Goal: Download file/media

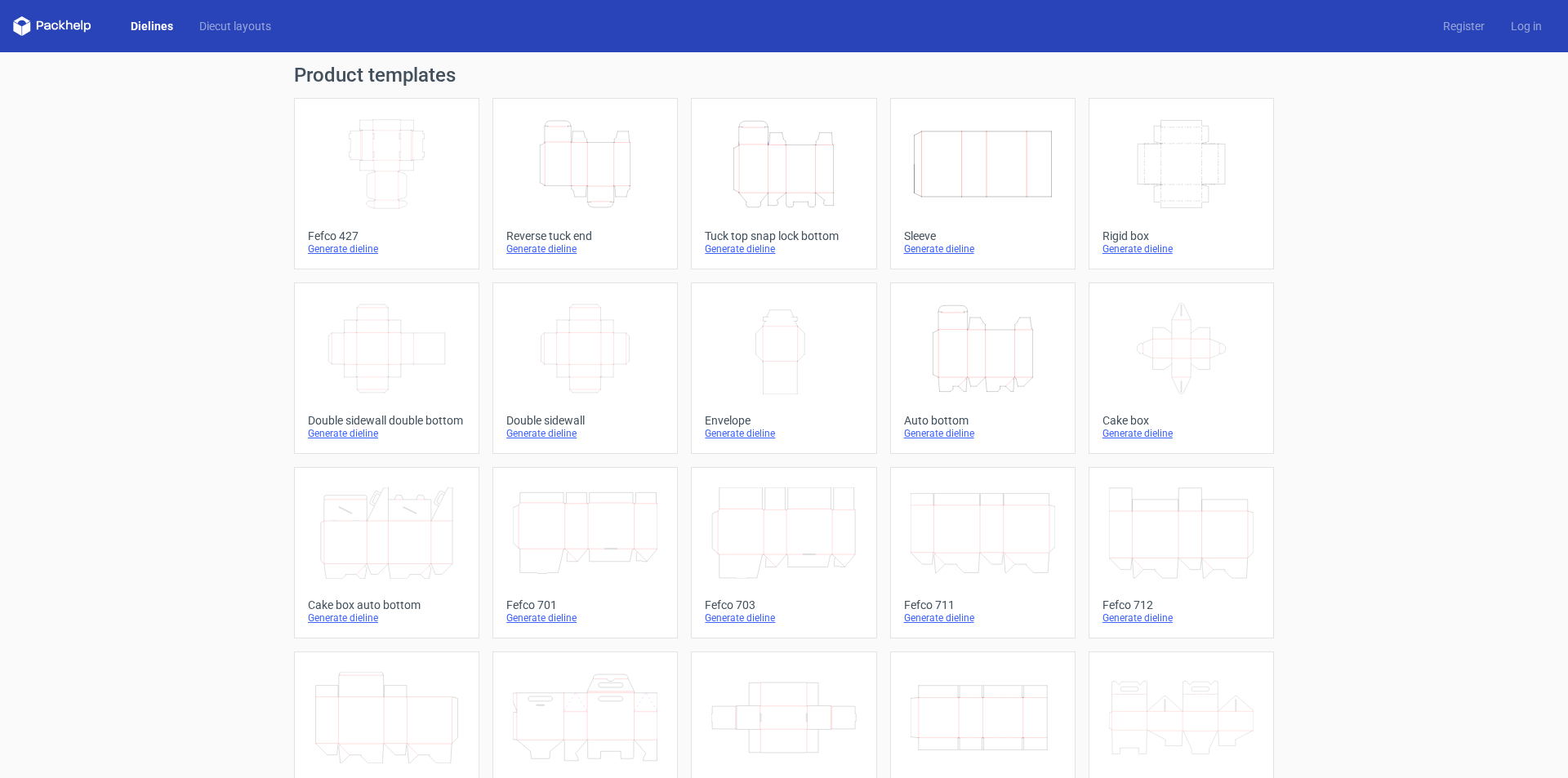
click at [624, 191] on icon "Height Depth Width" at bounding box center [585, 164] width 145 height 92
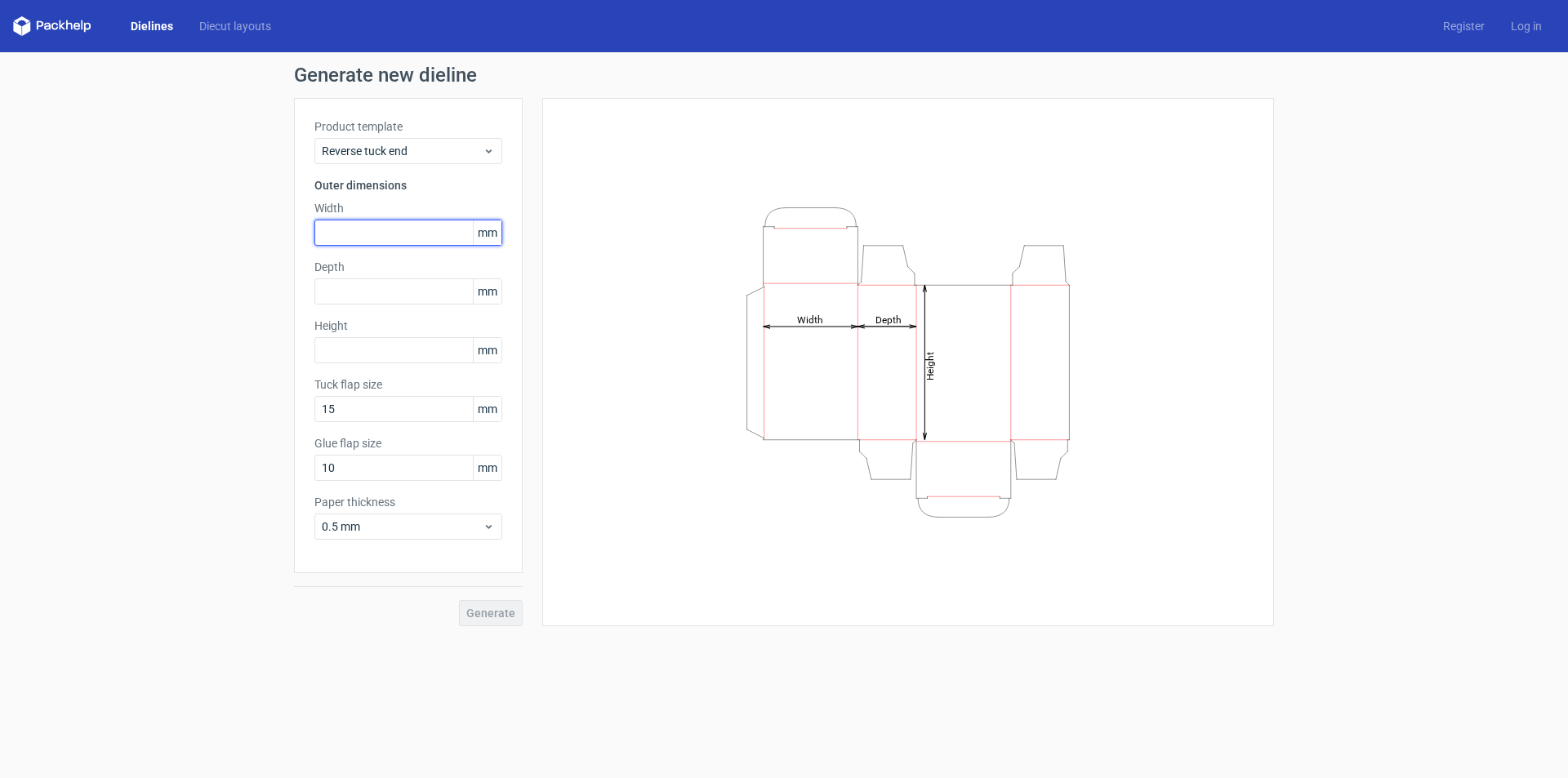
click at [346, 225] on input "text" at bounding box center [408, 233] width 188 height 26
type input "58"
click at [354, 298] on input "text" at bounding box center [408, 292] width 188 height 26
type input "58"
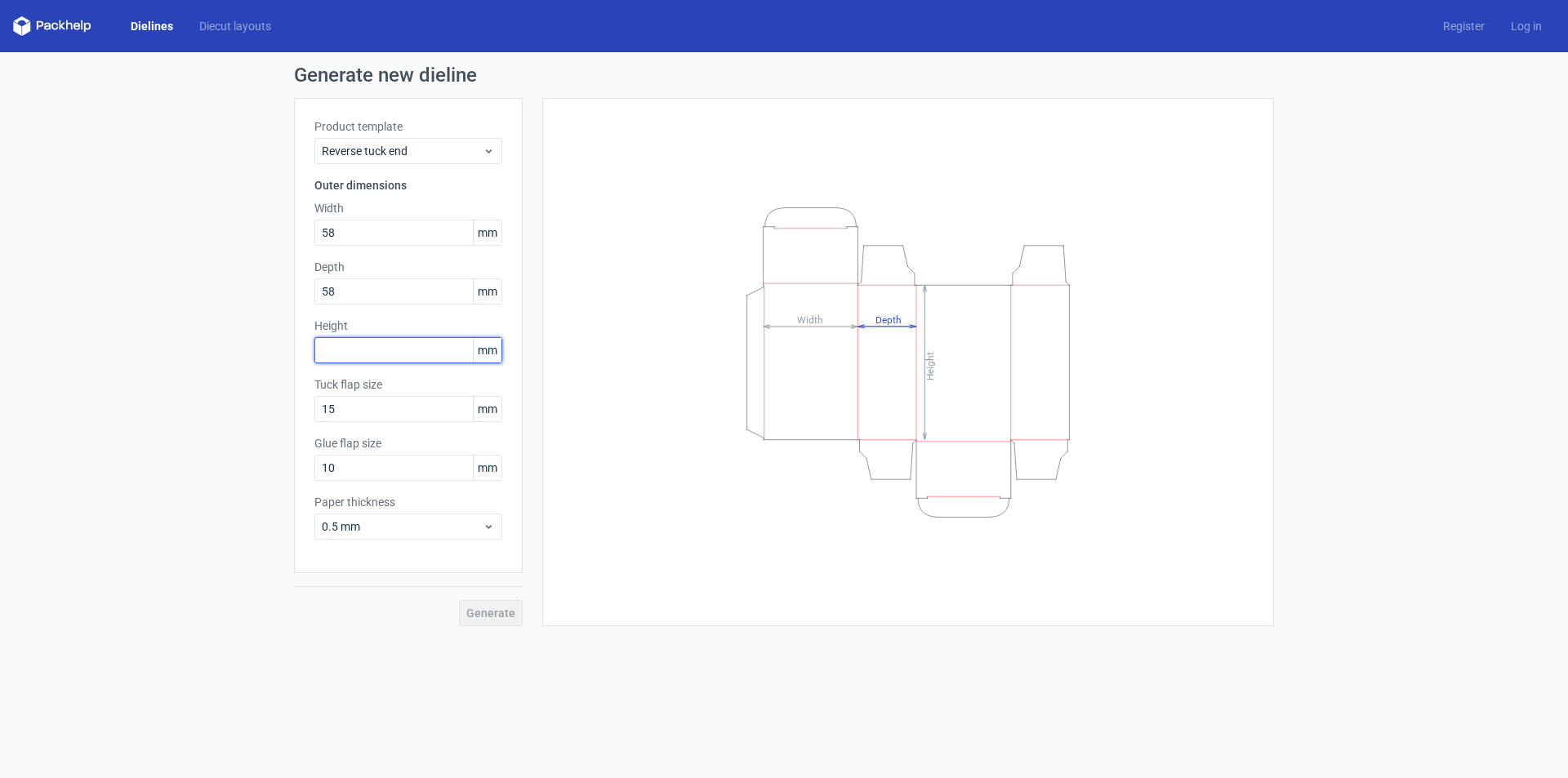
click at [377, 352] on input "text" at bounding box center [408, 350] width 188 height 26
type input "103"
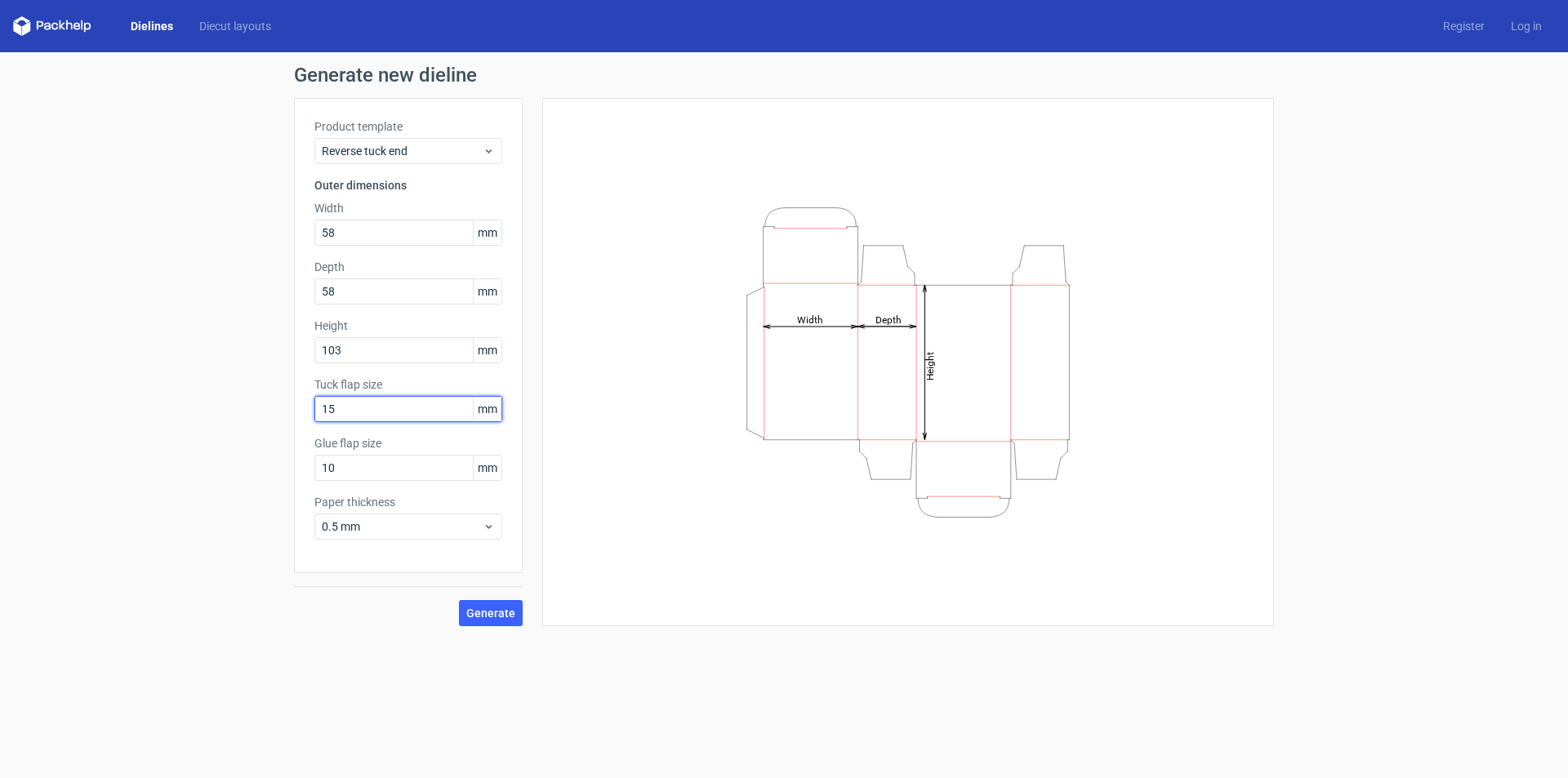
drag, startPoint x: 380, startPoint y: 410, endPoint x: 365, endPoint y: 550, distance: 140.8
click at [211, 422] on div "Generate new dieline Product template Reverse tuck end Outer dimensions Width 5…" at bounding box center [784, 346] width 1568 height 587
drag, startPoint x: 377, startPoint y: 473, endPoint x: 234, endPoint y: 479, distance: 143.1
click at [228, 479] on div "Generate new dieline Product template Reverse tuck end Outer dimensions Width 5…" at bounding box center [784, 346] width 1568 height 587
click at [491, 625] on button "Generate" at bounding box center [491, 613] width 64 height 26
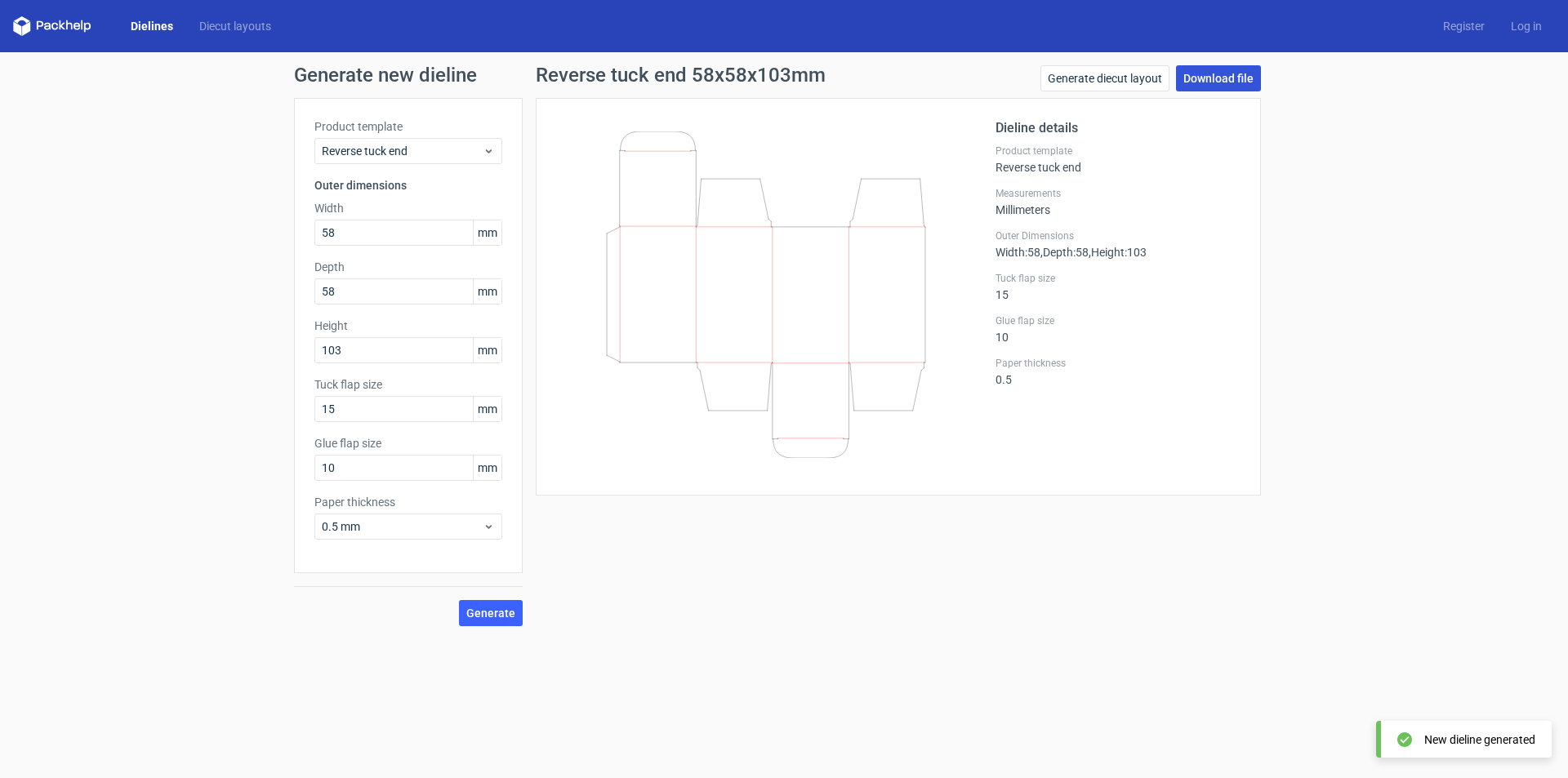
click at [1221, 83] on link "Download file" at bounding box center [1219, 79] width 85 height 26
click at [623, 438] on icon at bounding box center [766, 295] width 394 height 326
click at [1220, 76] on link "Download file" at bounding box center [1219, 79] width 85 height 26
click at [626, 487] on div "Dieline details Product template Reverse tuck end Measurements Millimeters Oute…" at bounding box center [898, 296] width 725 height 398
click at [509, 617] on span "Generate" at bounding box center [491, 613] width 49 height 11
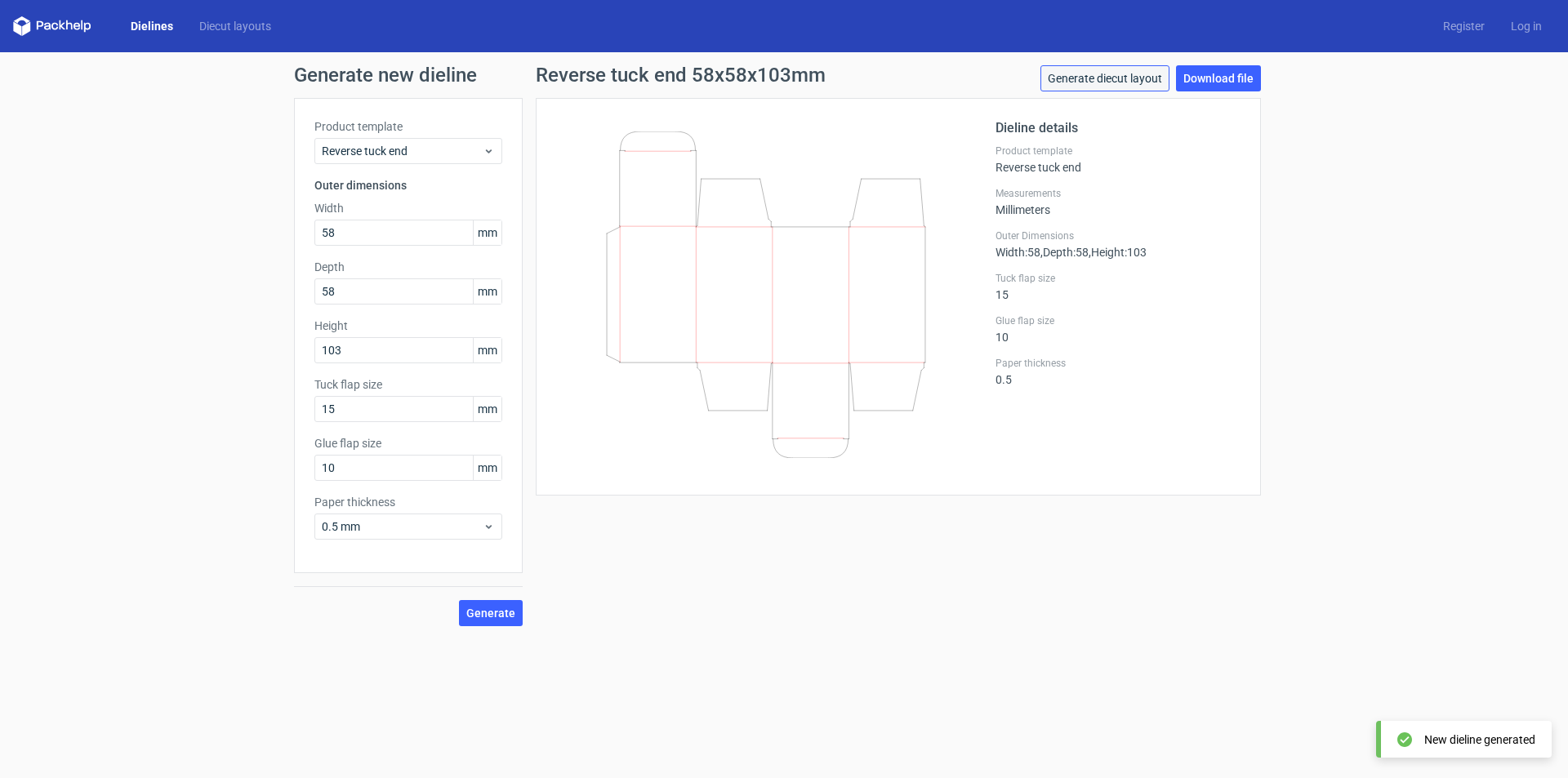
click at [1127, 72] on link "Generate diecut layout" at bounding box center [1105, 79] width 129 height 26
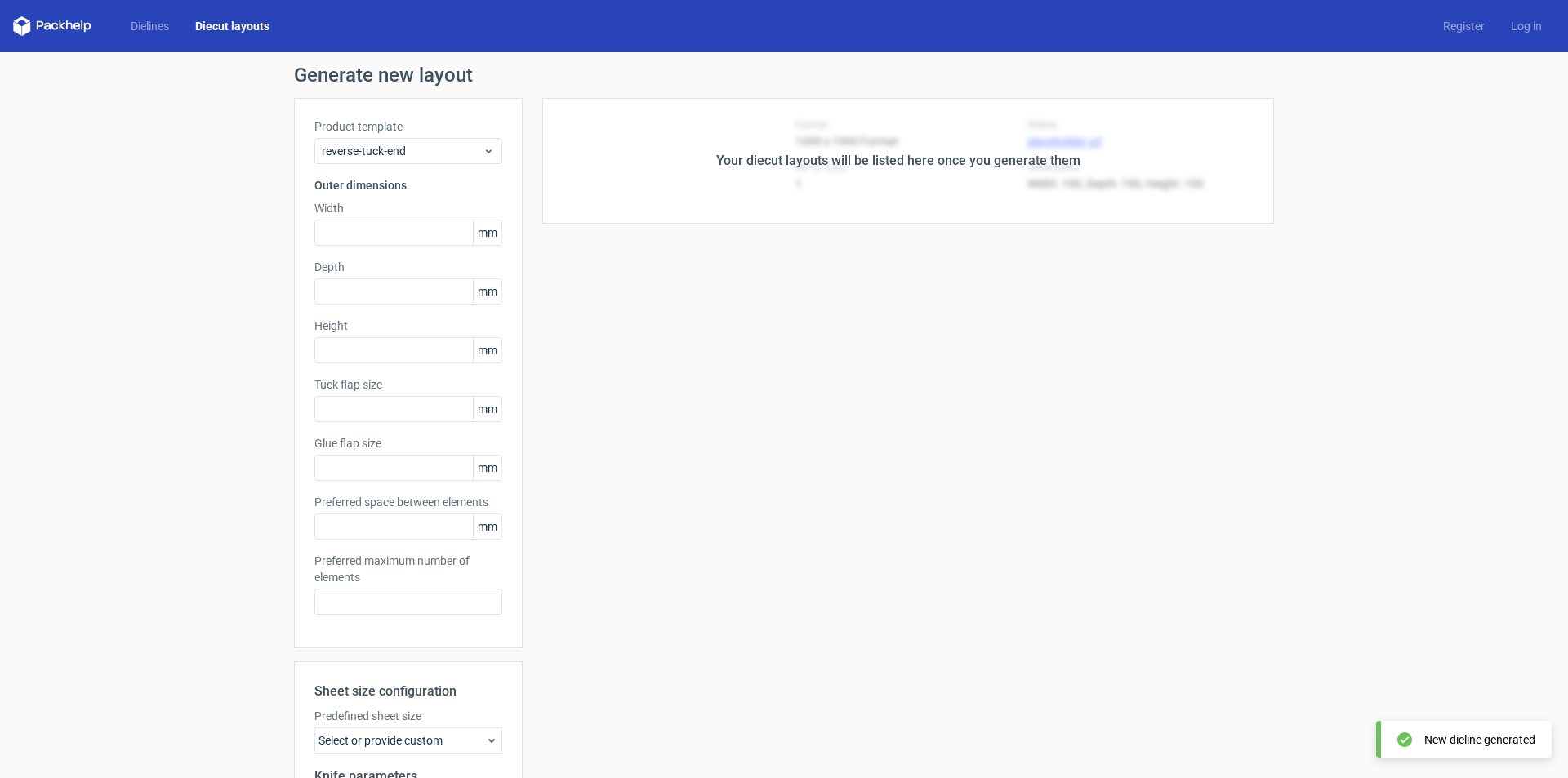
type input "58"
type input "103"
type input "15"
type input "10"
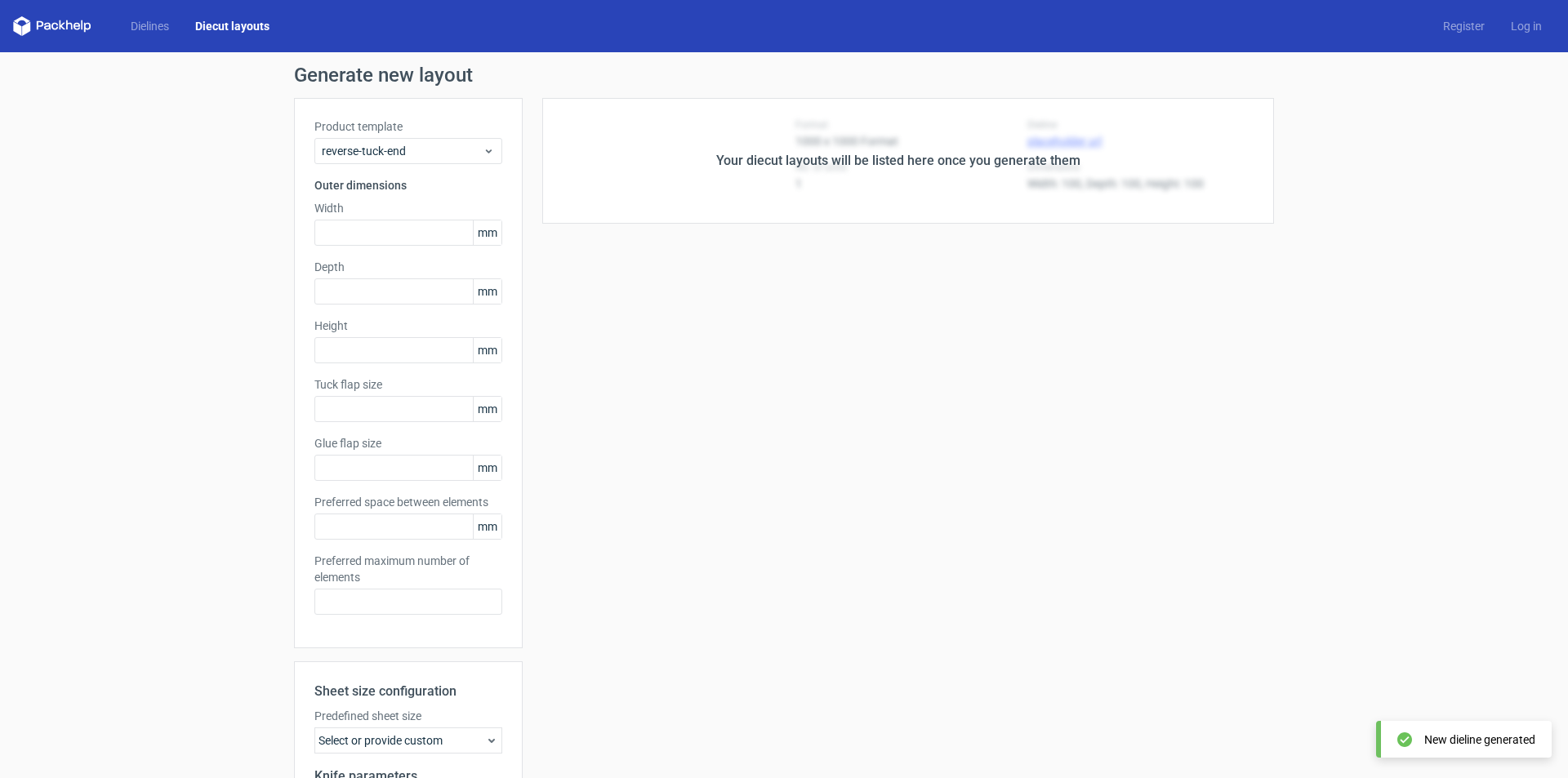
type input "5"
type input "48"
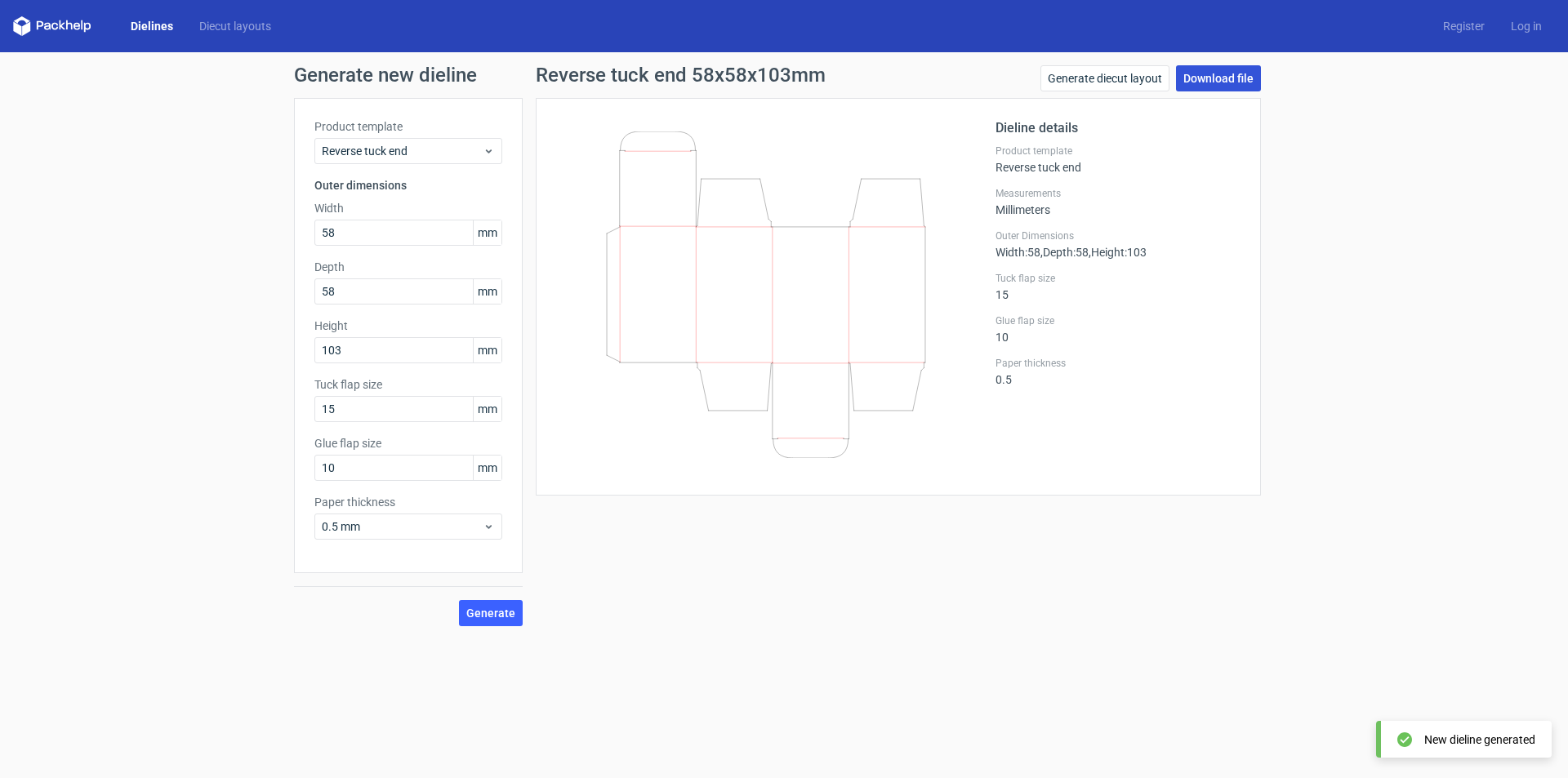
click at [1251, 70] on link "Download file" at bounding box center [1219, 79] width 85 height 26
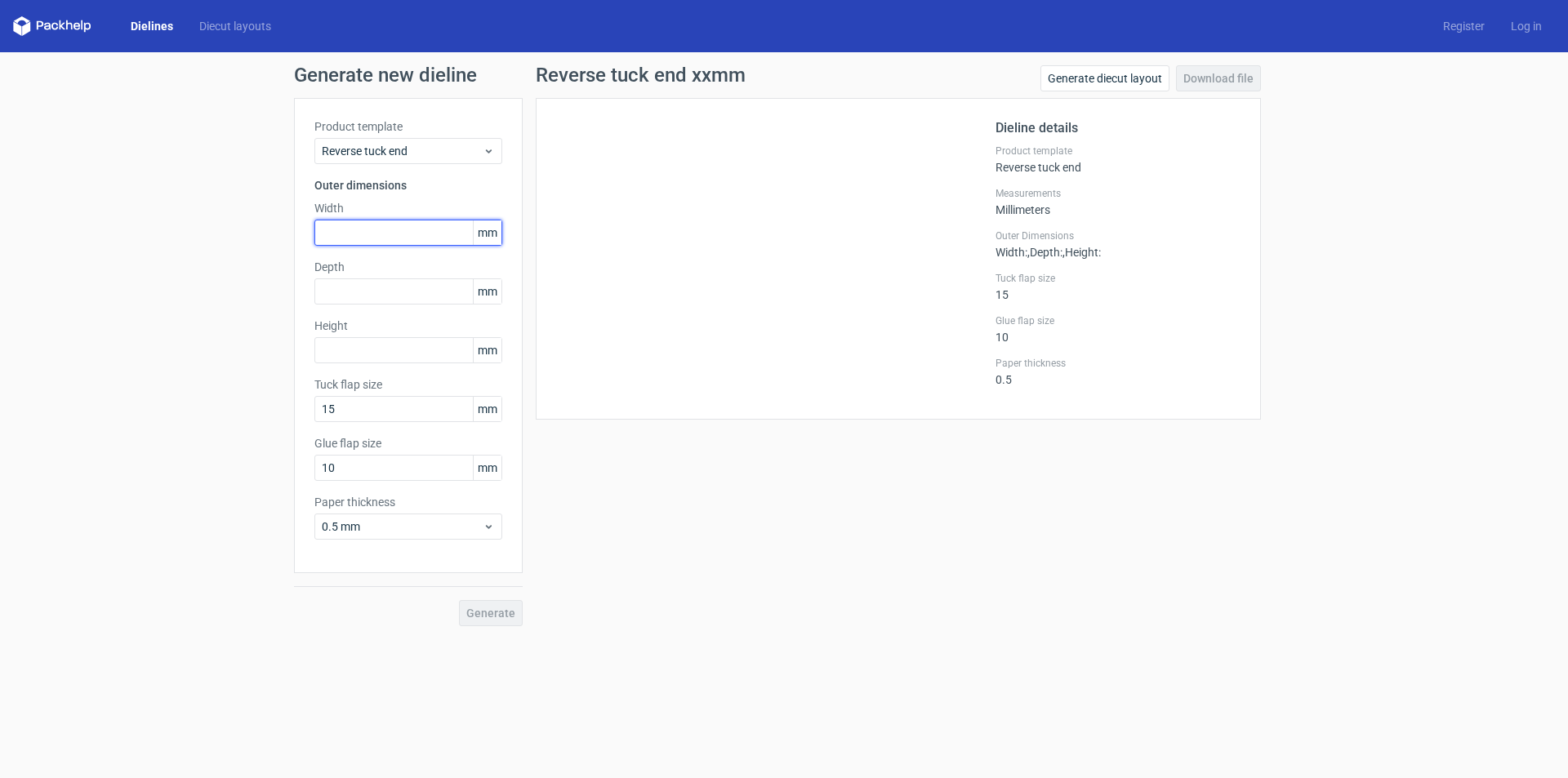
click at [364, 238] on input "text" at bounding box center [408, 233] width 188 height 26
type input "58"
click at [361, 308] on div "Product template Reverse tuck end Outer dimensions Width 58 mm Depth mm Height …" at bounding box center [408, 335] width 229 height 475
click at [361, 300] on input "text" at bounding box center [408, 292] width 188 height 26
type input "58"
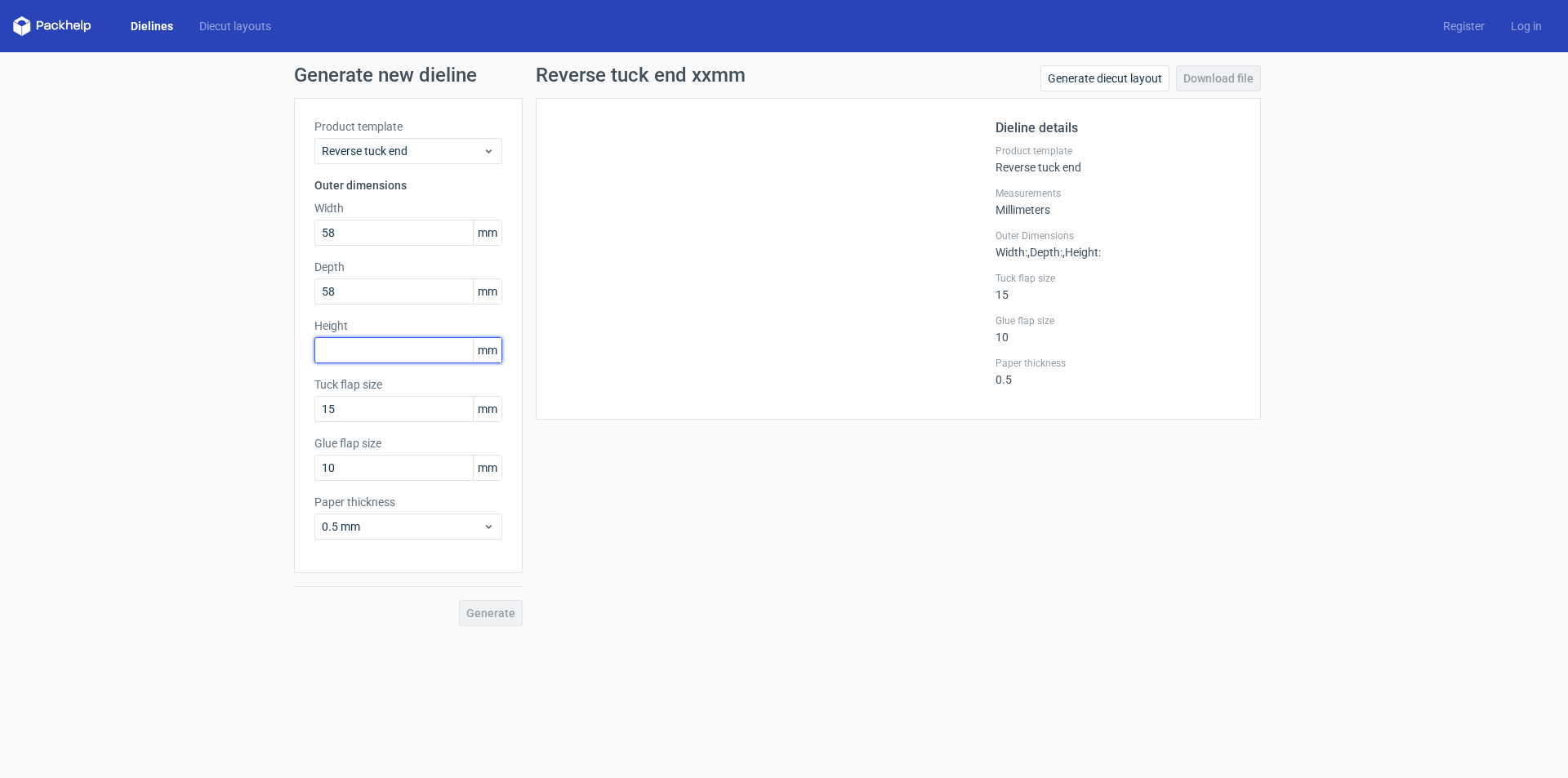
click at [379, 358] on input "text" at bounding box center [408, 350] width 188 height 26
type input "103"
click at [401, 422] on div "Product template Reverse tuck end Outer dimensions Width 58 mm Depth 58 mm Heig…" at bounding box center [408, 335] width 229 height 475
click at [504, 618] on span "Generate" at bounding box center [491, 613] width 49 height 11
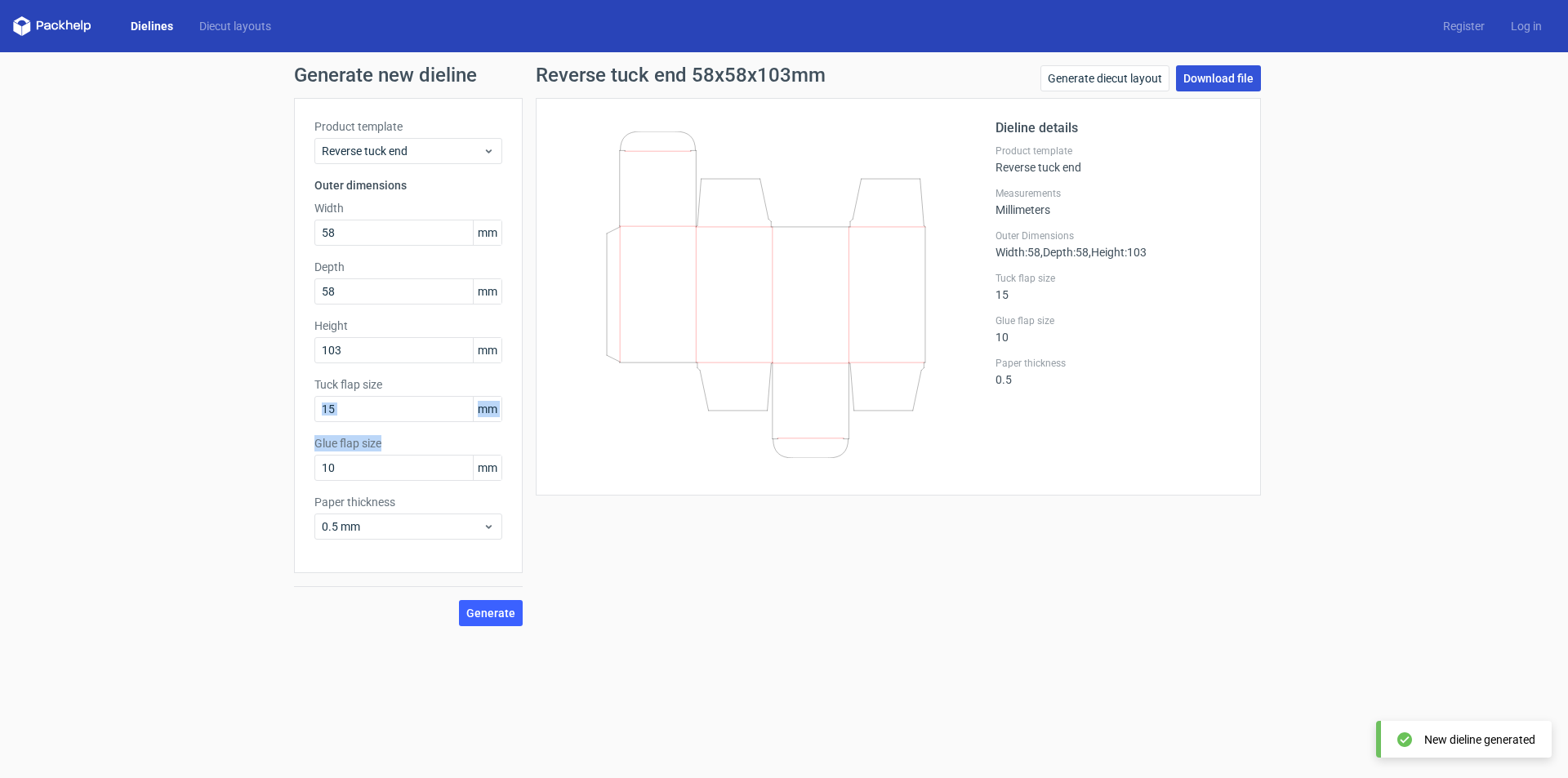
click at [1242, 79] on link "Download file" at bounding box center [1219, 79] width 85 height 26
click at [574, 322] on icon at bounding box center [766, 295] width 394 height 326
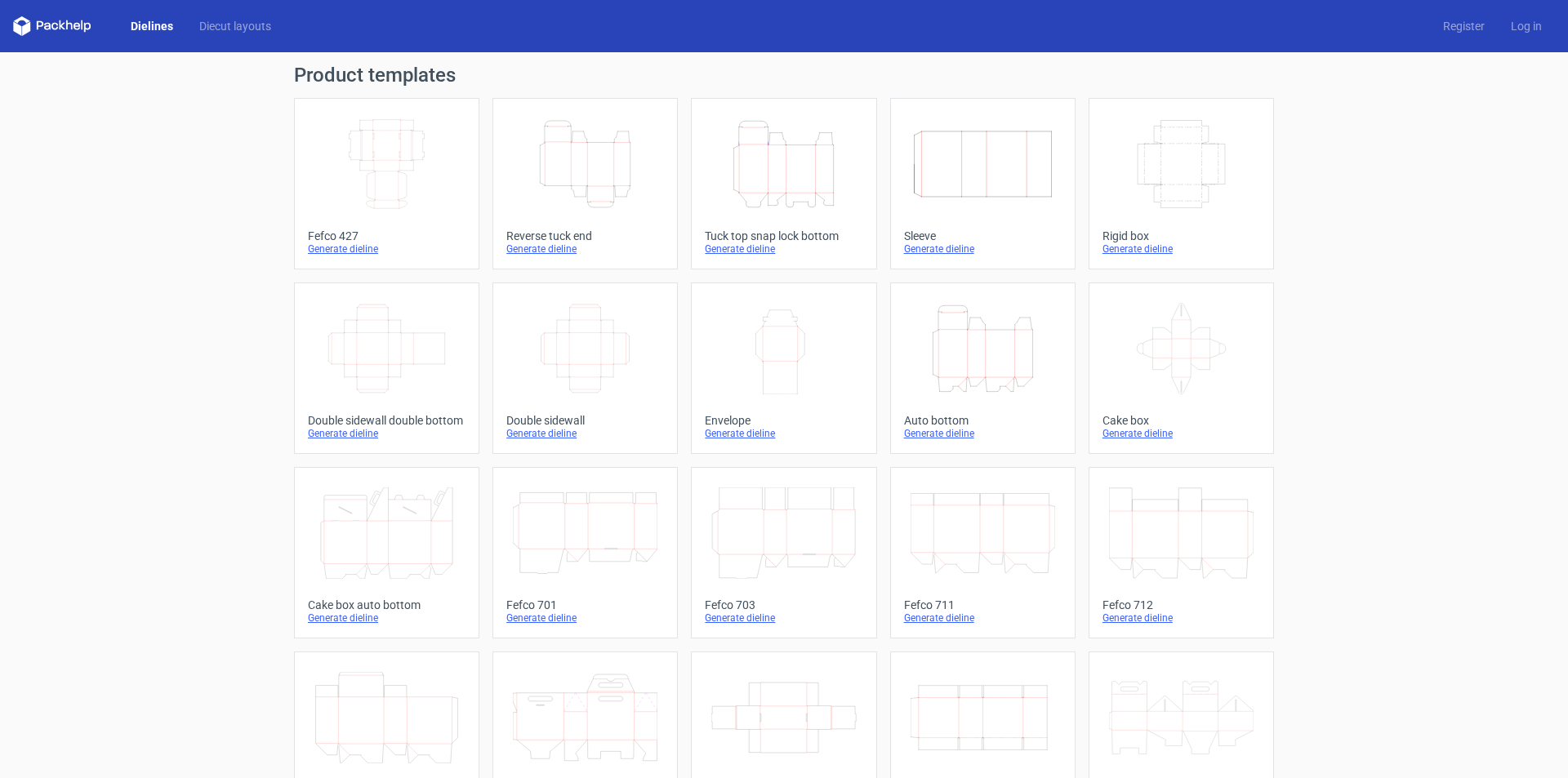
click at [597, 174] on icon "Height Depth Width" at bounding box center [585, 164] width 145 height 92
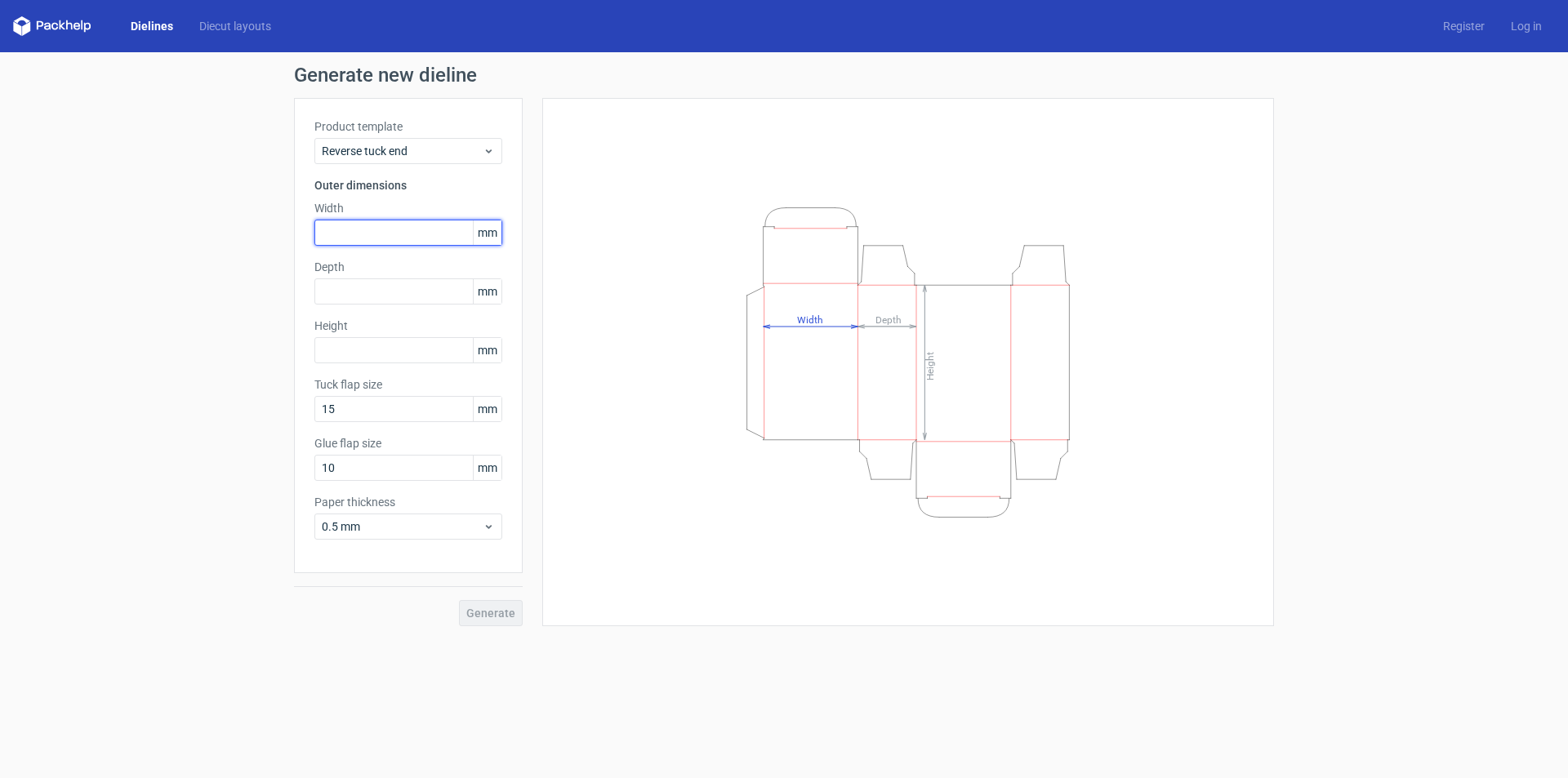
click at [387, 234] on input "text" at bounding box center [408, 233] width 188 height 26
type input "58"
click at [390, 280] on input "text" at bounding box center [408, 292] width 188 height 26
drag, startPoint x: 296, startPoint y: 294, endPoint x: 393, endPoint y: 312, distance: 98.7
click at [281, 295] on div "Generate new dieline Product template Reverse tuck end Outer dimensions Width 5…" at bounding box center [784, 346] width 1568 height 587
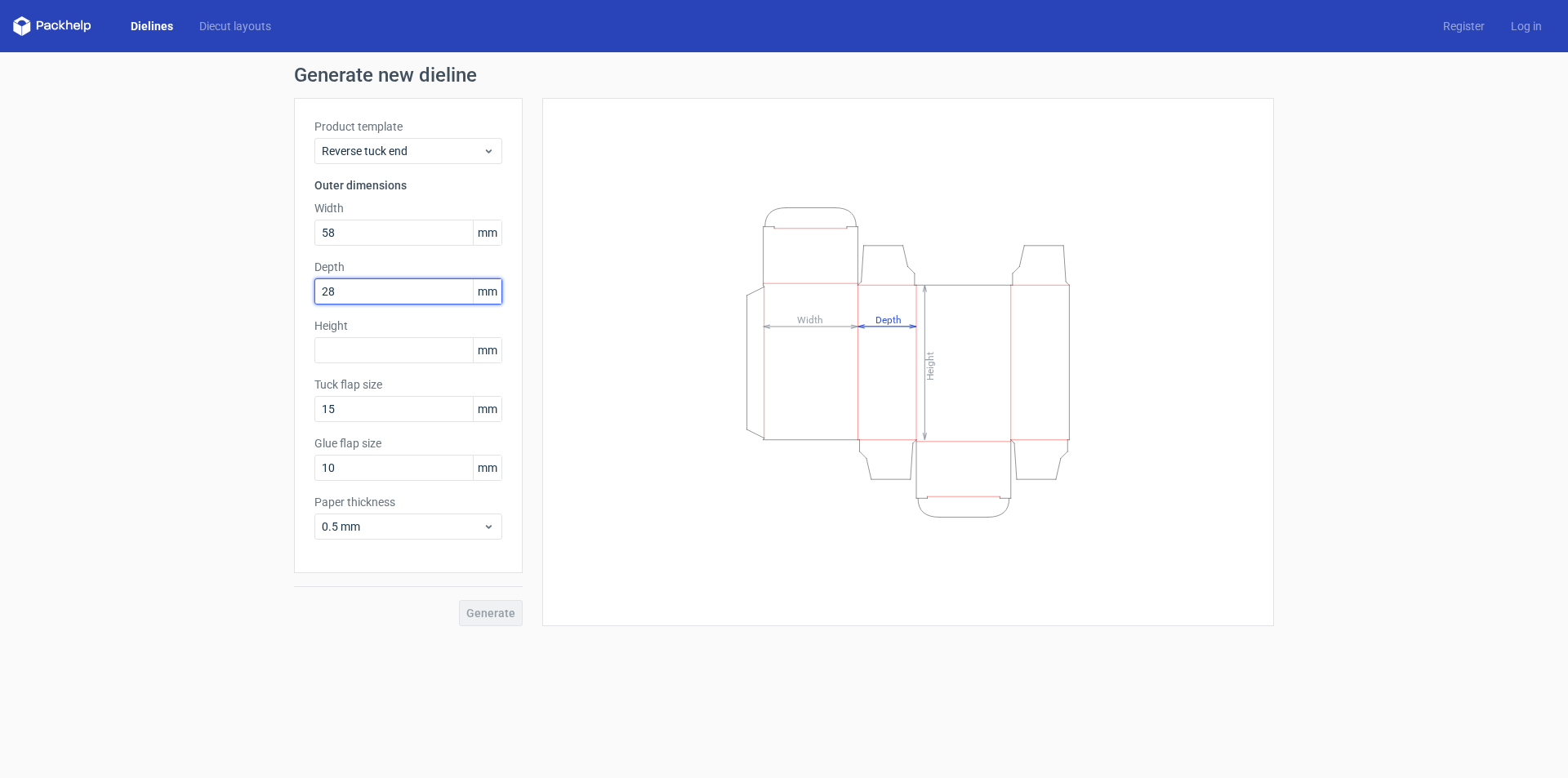
click at [227, 288] on div "Generate new dieline Product template Reverse tuck end Outer dimensions Width 5…" at bounding box center [784, 346] width 1568 height 587
type input "58"
click at [412, 337] on input "text" at bounding box center [408, 350] width 188 height 26
type input "103"
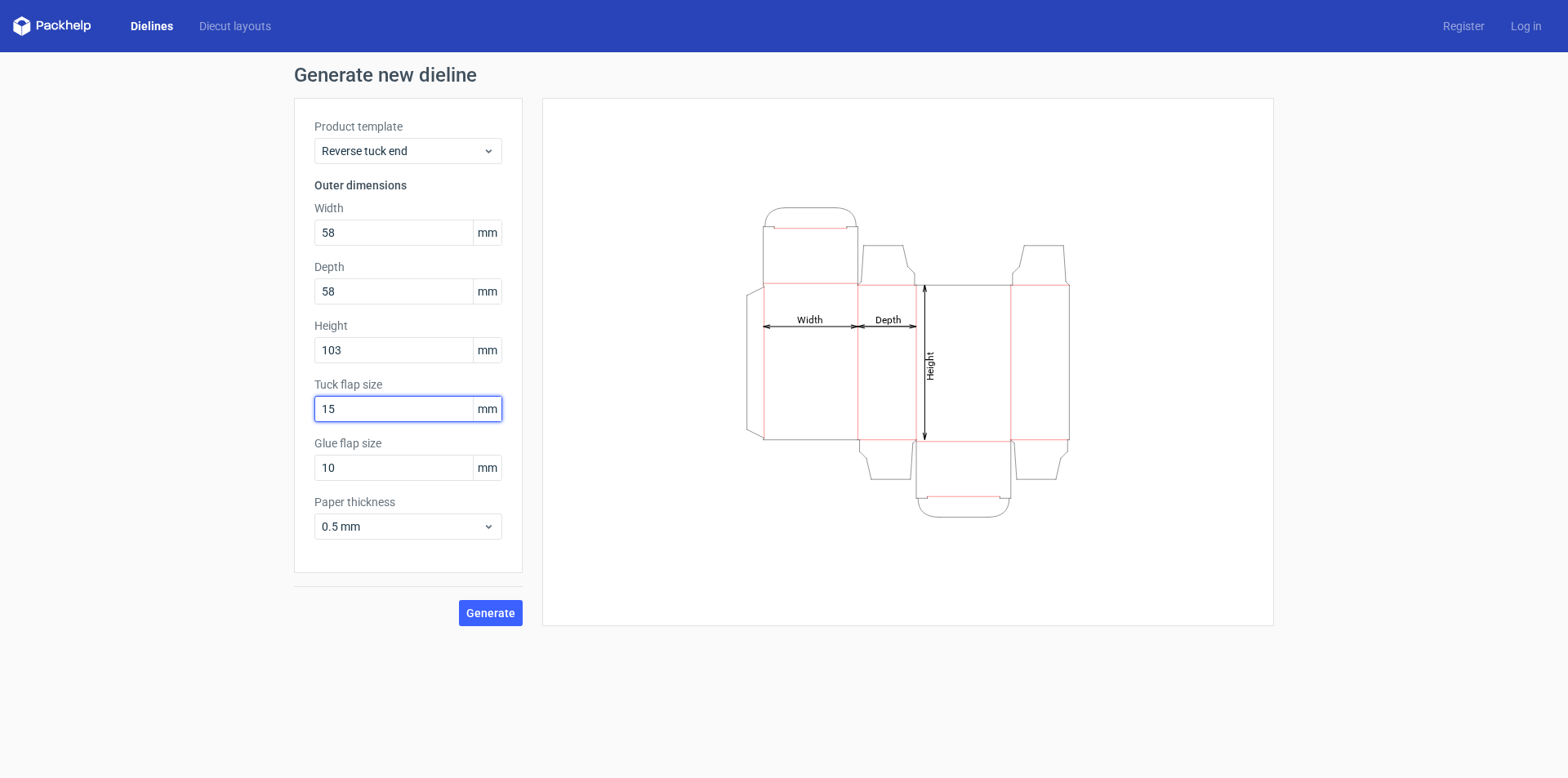
drag, startPoint x: 383, startPoint y: 413, endPoint x: 169, endPoint y: 412, distance: 214.0
click at [169, 412] on div "Generate new dieline Product template Reverse tuck end Outer dimensions Width 5…" at bounding box center [784, 346] width 1568 height 587
click at [499, 613] on span "Generate" at bounding box center [491, 613] width 49 height 11
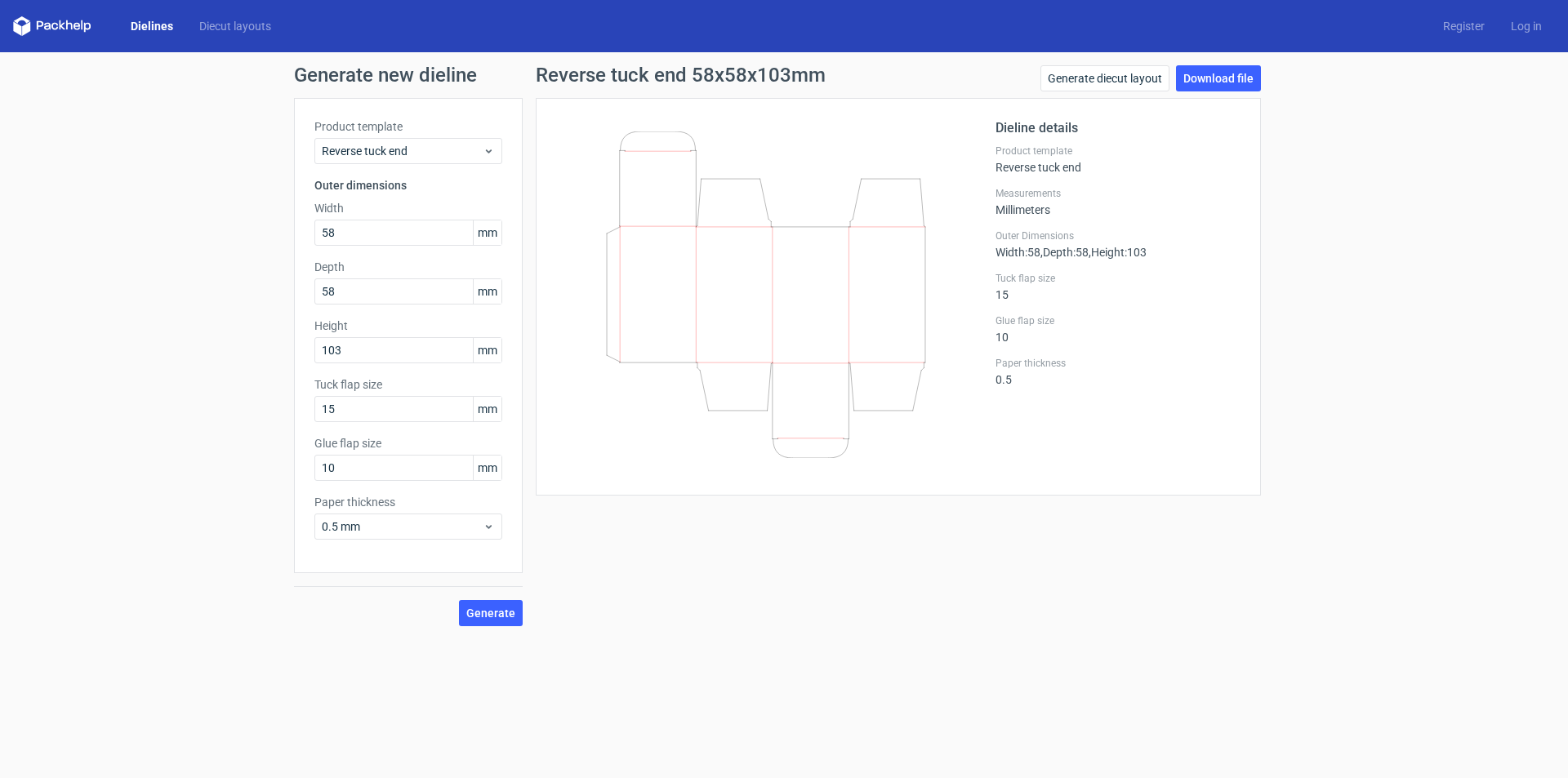
drag, startPoint x: 1508, startPoint y: 215, endPoint x: 1494, endPoint y: 213, distance: 14.1
click at [1508, 215] on div "Generate new dieline Product template Reverse tuck end Outer dimensions Width 5…" at bounding box center [784, 346] width 1568 height 587
click at [1211, 82] on link "Download file" at bounding box center [1219, 79] width 85 height 26
